Goal: Information Seeking & Learning: Find specific fact

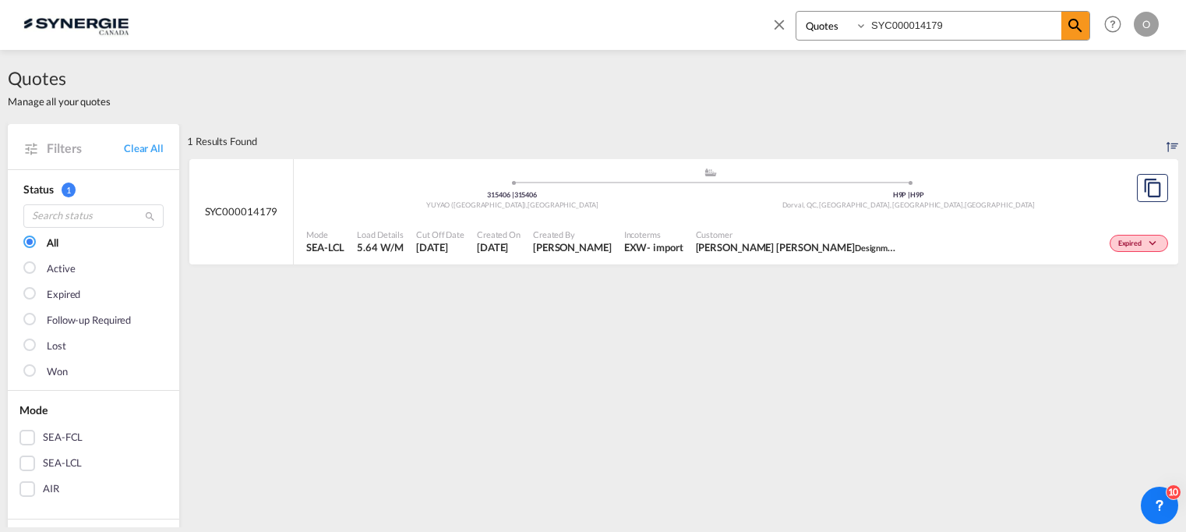
select select "Quotes"
click at [952, 24] on input "SYC000014179" at bounding box center [964, 25] width 194 height 27
type input "SYC001842"
click at [1080, 25] on md-icon "icon-magnify" at bounding box center [1075, 25] width 19 height 19
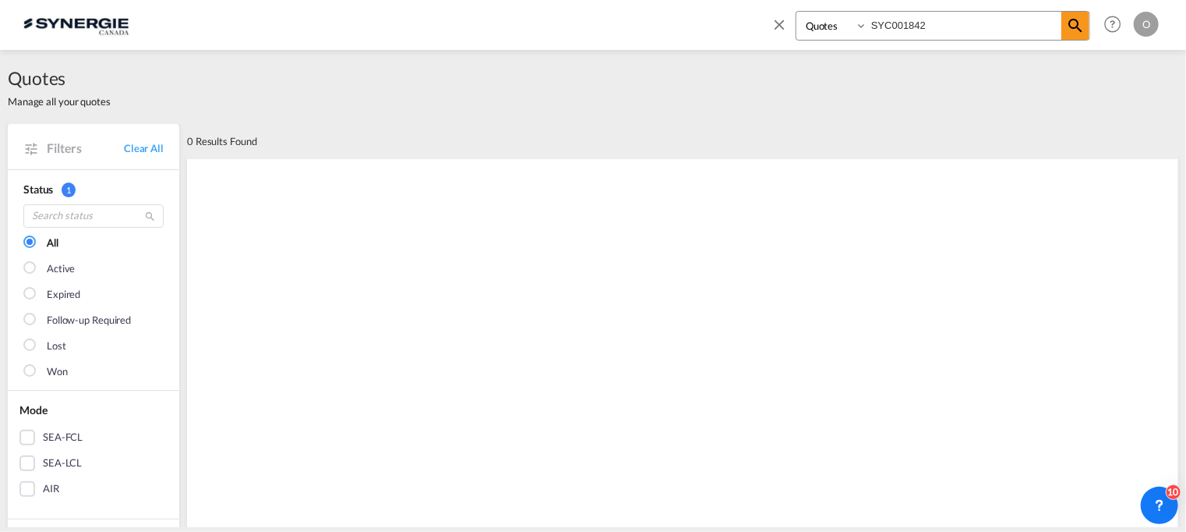
click at [811, 21] on select "Bookings Quotes Enquiries" at bounding box center [833, 26] width 74 height 28
select select "Shipments"
click at [796, 12] on select "Bookings Quotes Enquiries" at bounding box center [833, 26] width 74 height 28
click at [1067, 24] on md-icon "icon-magnify" at bounding box center [1075, 25] width 19 height 19
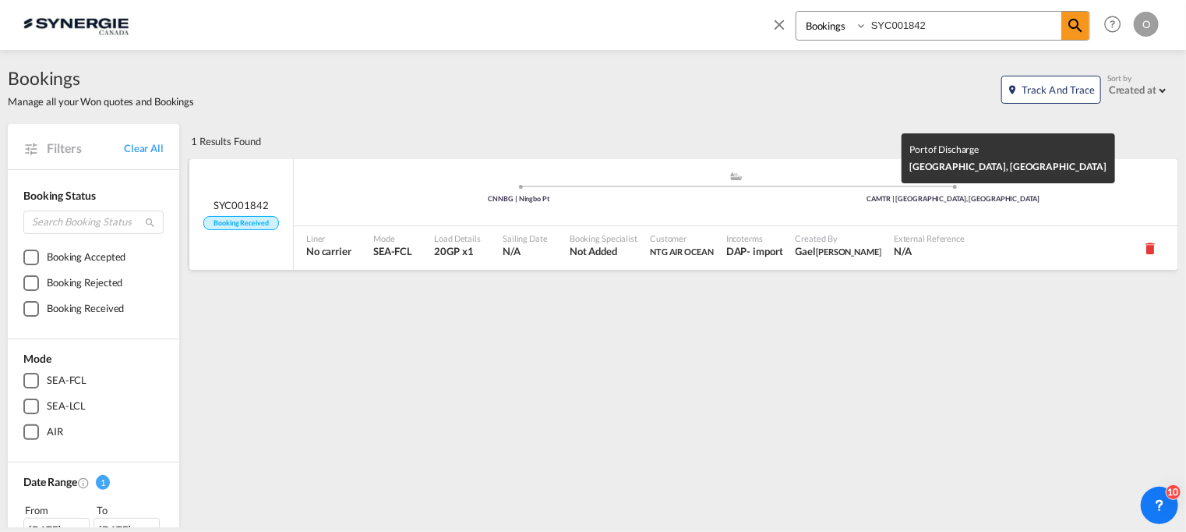
click at [749, 203] on div "CAMTR | [GEOGRAPHIC_DATA], [GEOGRAPHIC_DATA]" at bounding box center [953, 199] width 435 height 10
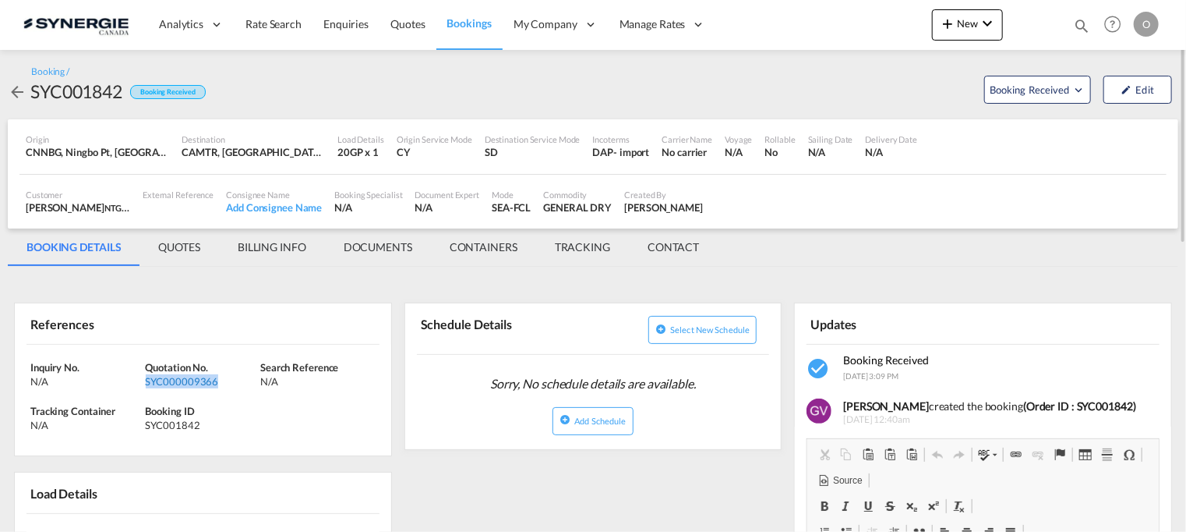
drag, startPoint x: 228, startPoint y: 380, endPoint x: 145, endPoint y: 383, distance: 83.4
click at [146, 383] on div "SYC000009366" at bounding box center [201, 381] width 111 height 14
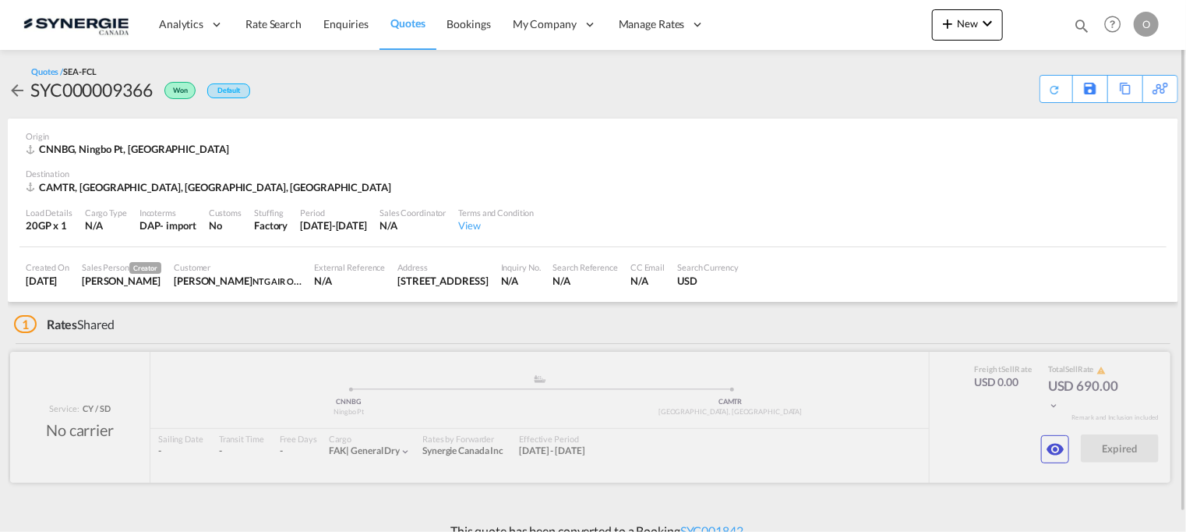
drag, startPoint x: 147, startPoint y: 382, endPoint x: 290, endPoint y: 417, distance: 147.6
click at [257, 415] on div at bounding box center [590, 416] width 1160 height 131
click at [94, 94] on div "SYC000009366" at bounding box center [91, 89] width 122 height 25
copy div "SYC000009366"
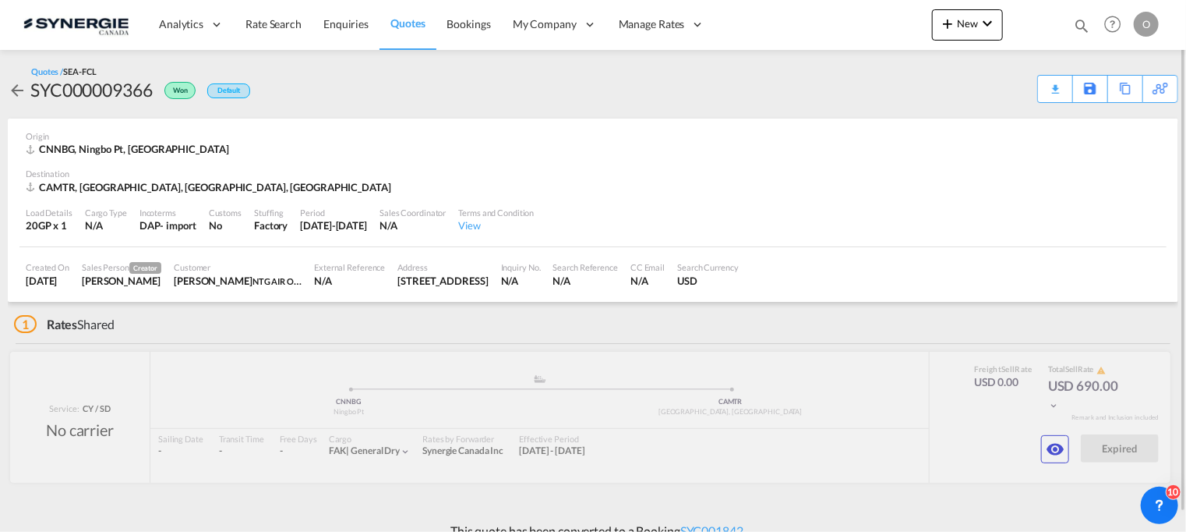
click at [1079, 26] on md-icon "icon-magnify" at bounding box center [1081, 25] width 17 height 17
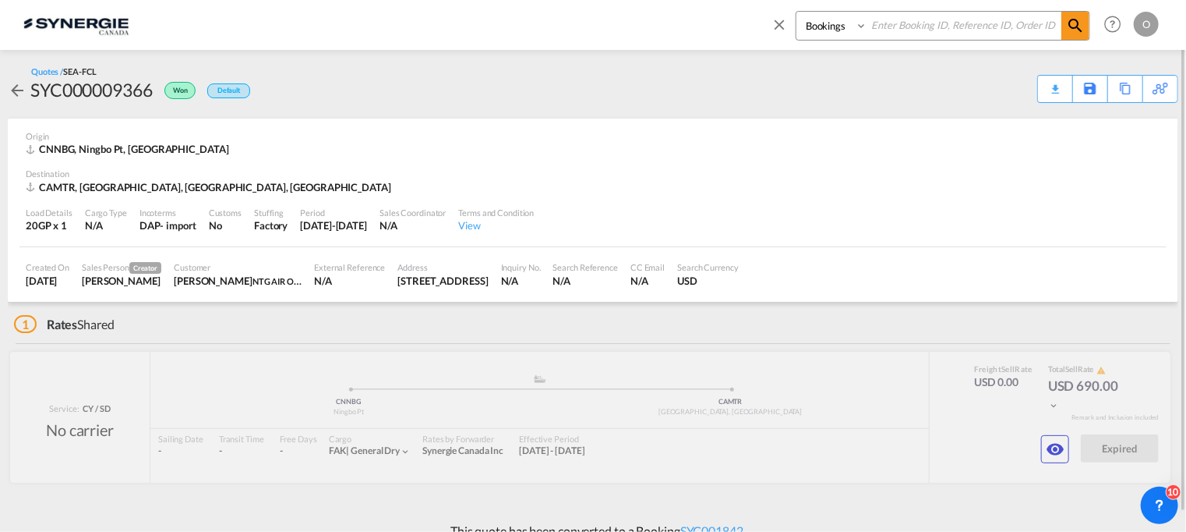
drag, startPoint x: 846, startPoint y: 25, endPoint x: 849, endPoint y: 37, distance: 12.1
click at [846, 25] on select "Bookings Quotes Enquiries" at bounding box center [833, 26] width 74 height 28
select select "Quotes"
click at [796, 12] on select "Bookings Quotes Enquiries" at bounding box center [833, 26] width 74 height 28
click at [888, 34] on input at bounding box center [964, 25] width 194 height 27
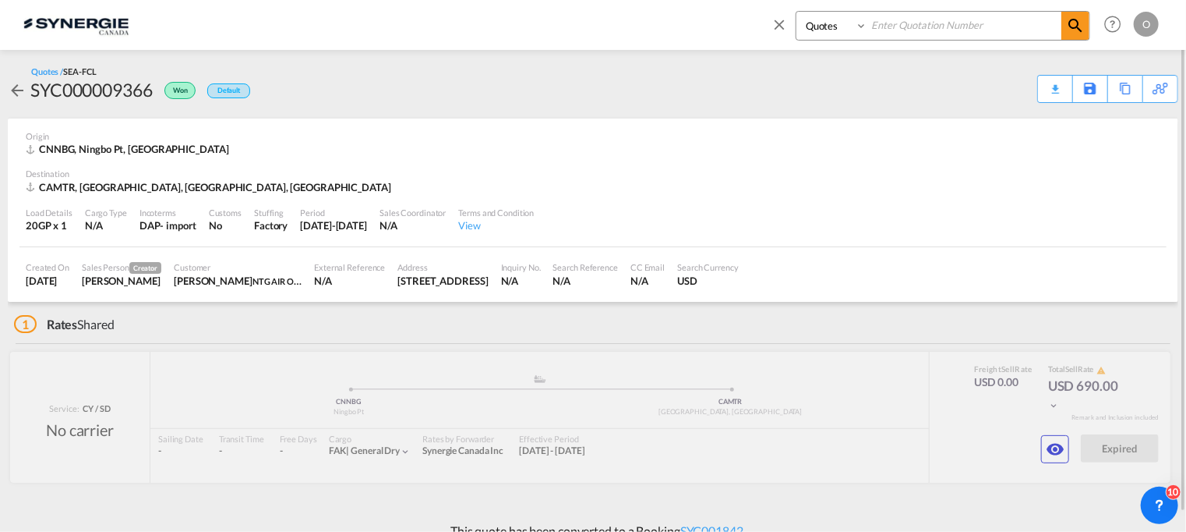
paste input "SYC000010481"
type input "SYC000010481"
click at [1082, 15] on span at bounding box center [1075, 26] width 28 height 28
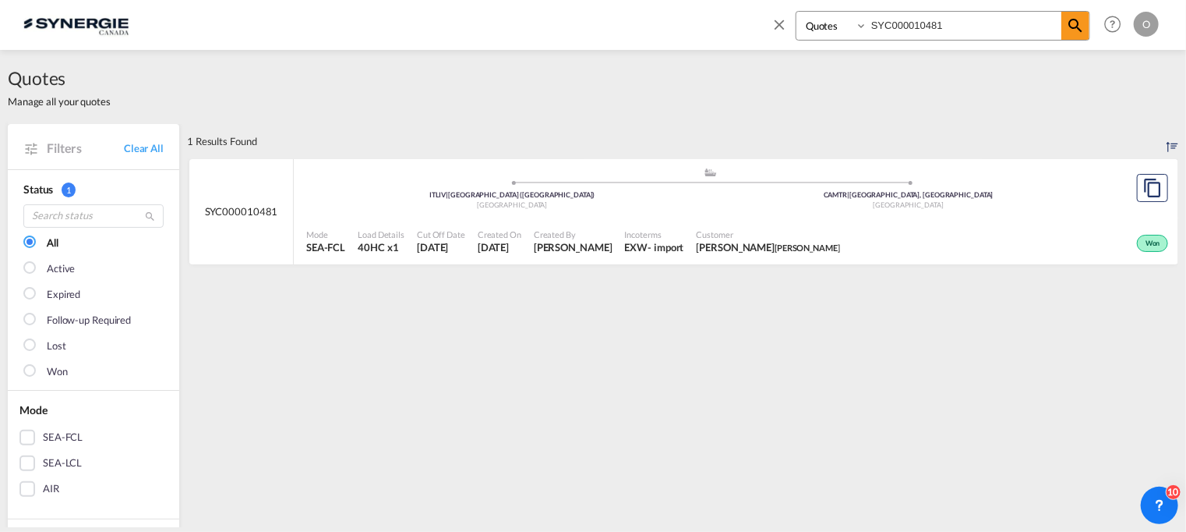
click at [820, 211] on div ".a{fill:#aaa8ad;} .a{fill:#aaa8ad;} ITLIV | Livorno (Leghorn) Italy CAMTR | Mon…" at bounding box center [710, 190] width 808 height 47
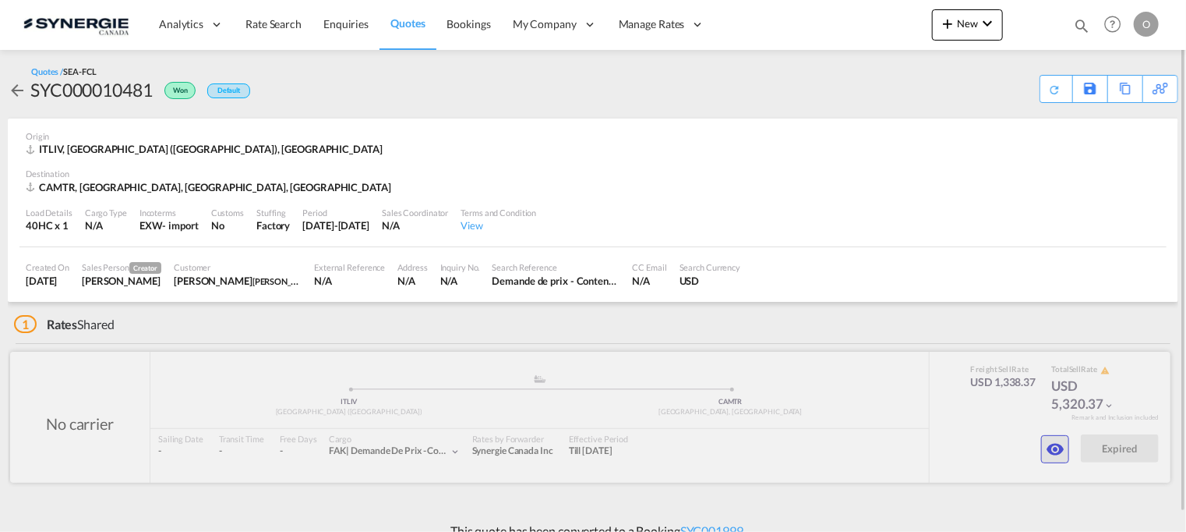
click at [1061, 448] on md-icon "icon-eye" at bounding box center [1055, 449] width 19 height 19
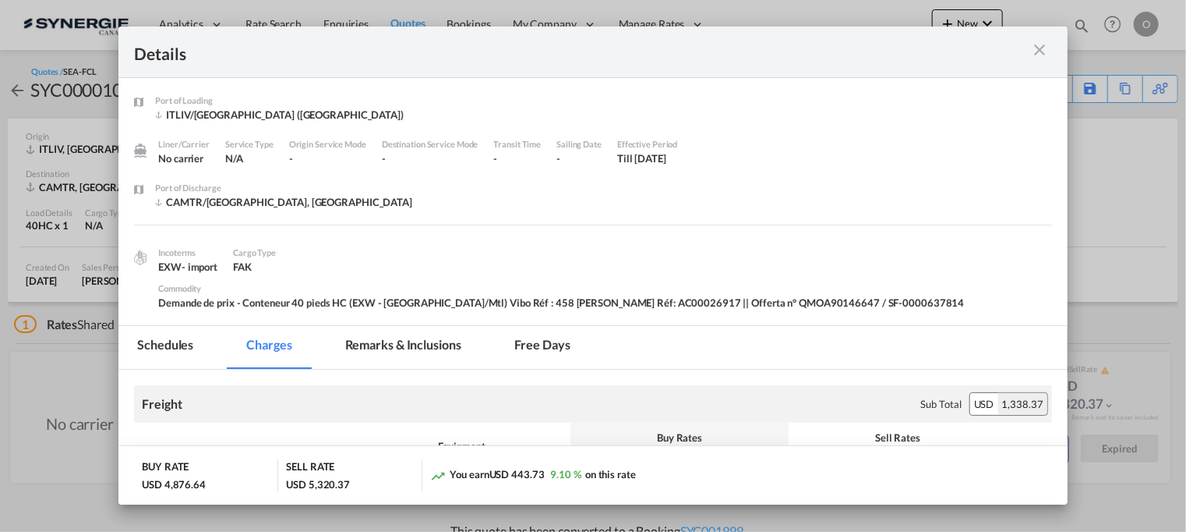
click at [433, 326] on md-tab-item "Remarks & Inclusions" at bounding box center [404, 347] width 154 height 43
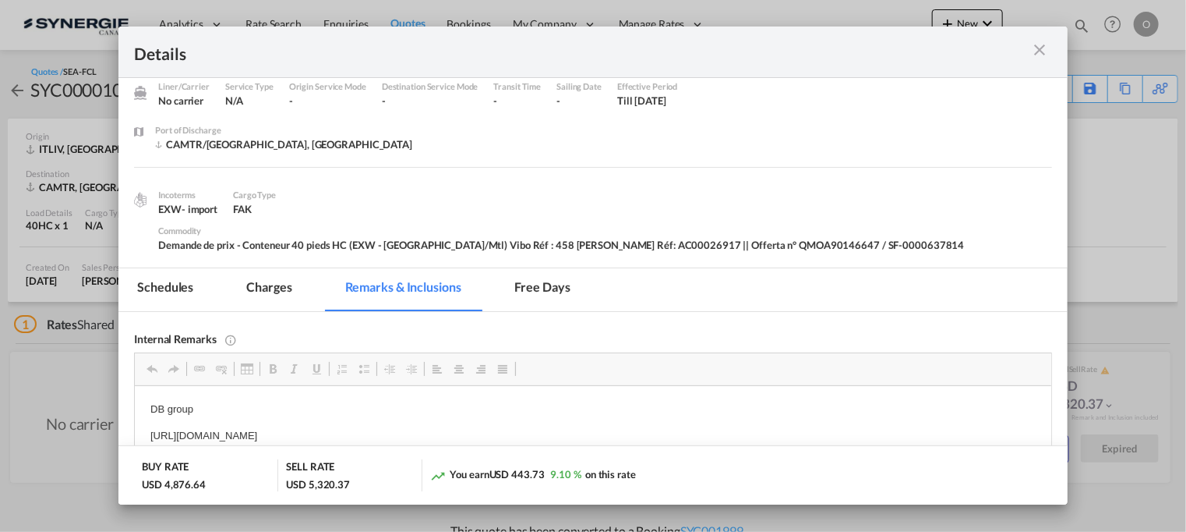
scroll to position [187, 0]
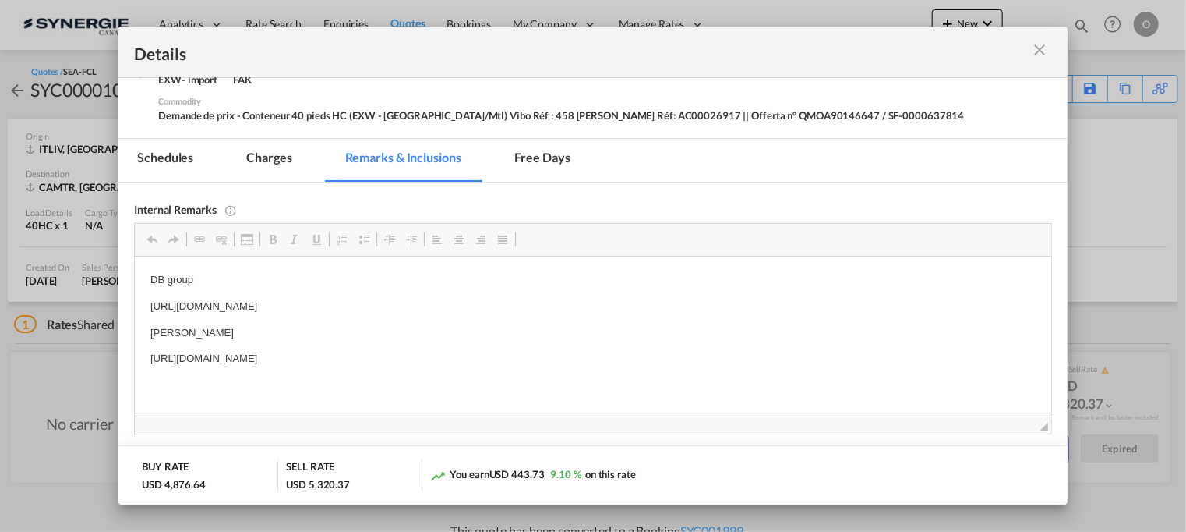
drag, startPoint x: 147, startPoint y: 302, endPoint x: 564, endPoint y: 299, distance: 416.9
click at [585, 279] on span "Copy" at bounding box center [597, 278] width 48 height 23
copy p "[URL][DOMAIN_NAME]"
